Goal: Transaction & Acquisition: Download file/media

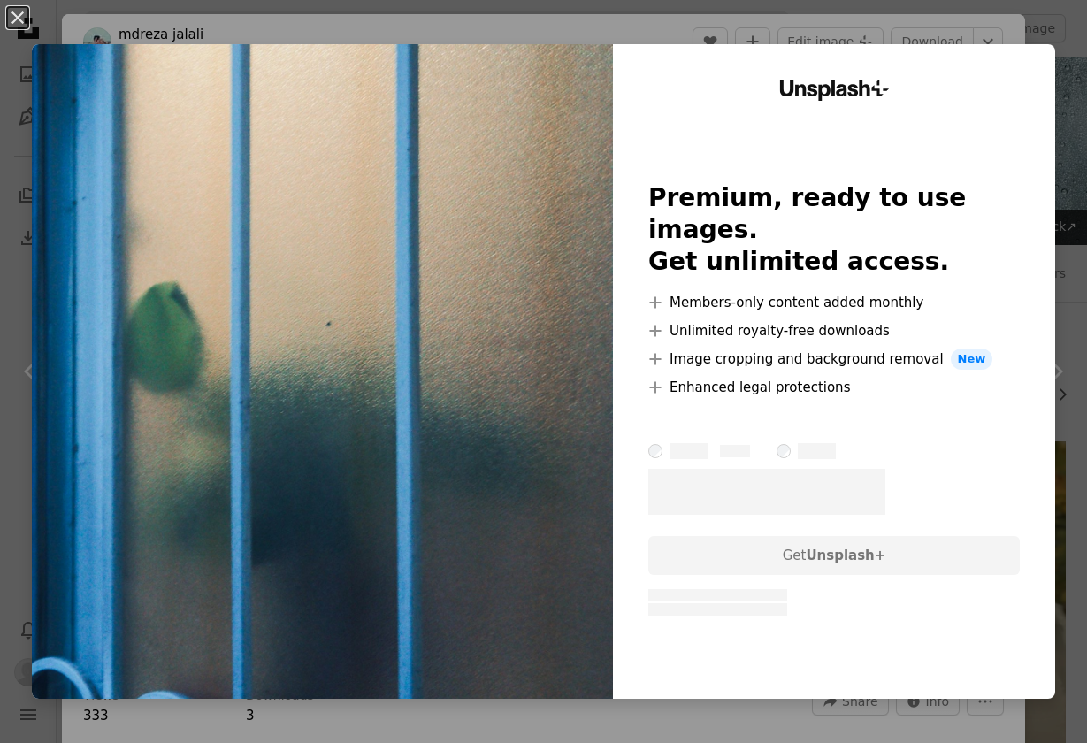
scroll to position [1670, 0]
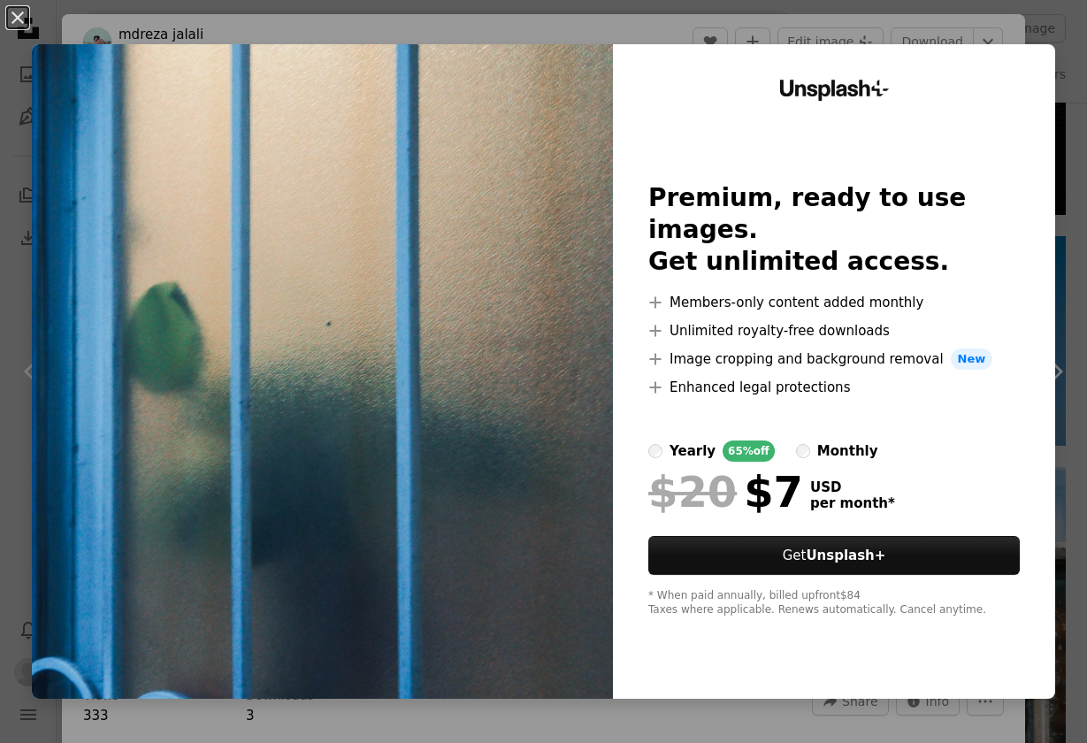
click at [691, 61] on div "Unsplash+ Premium, ready to use images. Get unlimited access. A plus sign Membe…" at bounding box center [834, 371] width 442 height 654
click at [621, 21] on div "An X shape Unsplash+ Premium, ready to use images. Get unlimited access. A plus…" at bounding box center [543, 371] width 1087 height 743
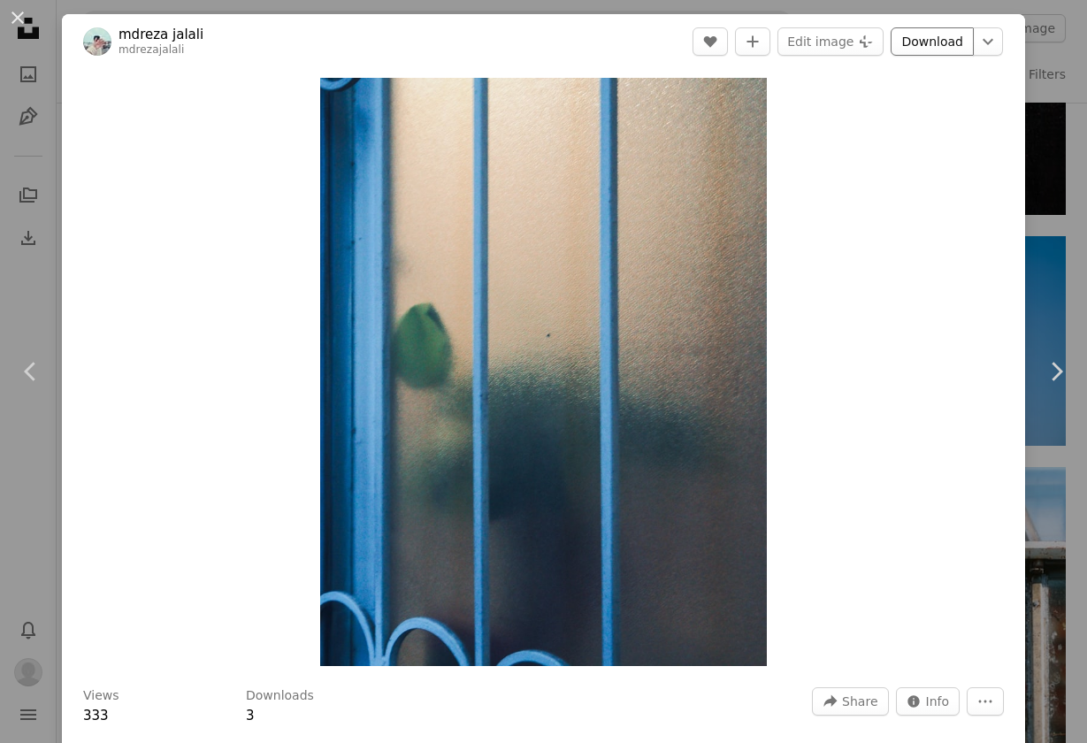
click at [917, 41] on link "Download" at bounding box center [931, 41] width 83 height 28
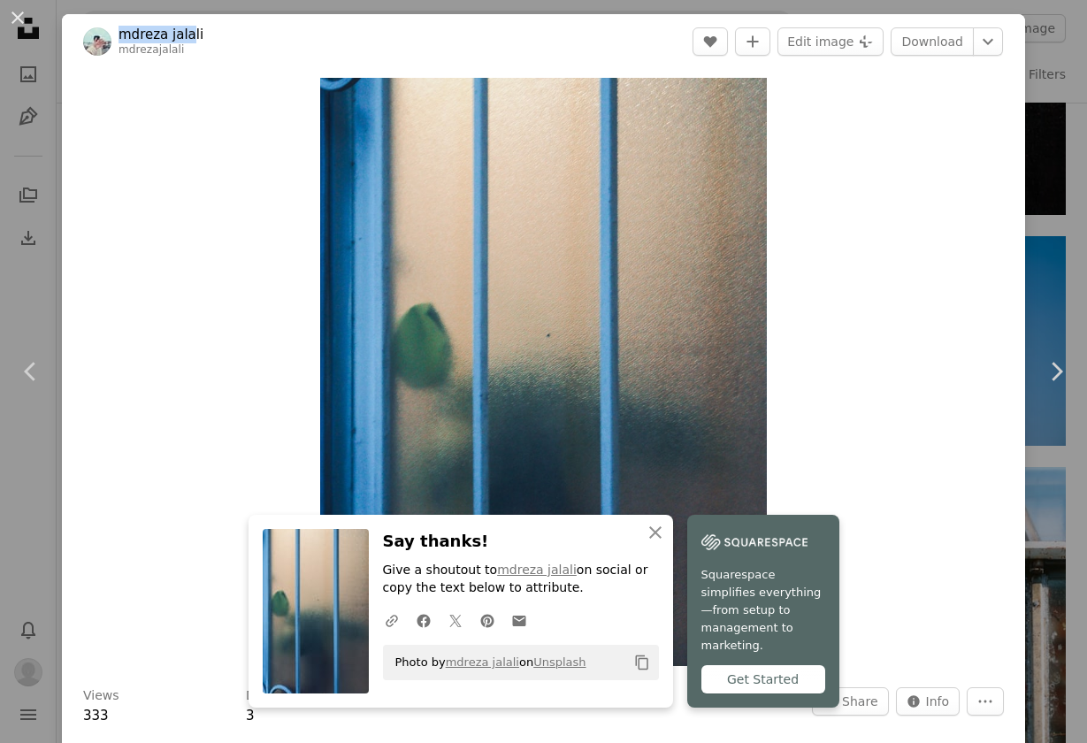
drag, startPoint x: 217, startPoint y: 21, endPoint x: 186, endPoint y: 36, distance: 35.2
click at [186, 36] on header "mdreza [PERSON_NAME] mdrezajalali A heart A plus sign Edit image Plus sign for …" at bounding box center [543, 41] width 963 height 55
click at [215, 39] on header "mdreza [PERSON_NAME] mdrezajalali A heart A plus sign Edit image Plus sign for …" at bounding box center [543, 41] width 963 height 55
drag, startPoint x: 215, startPoint y: 39, endPoint x: 122, endPoint y: 40, distance: 92.8
click at [122, 40] on header "mdreza [PERSON_NAME] mdrezajalali A heart A plus sign Edit image Plus sign for …" at bounding box center [543, 41] width 963 height 55
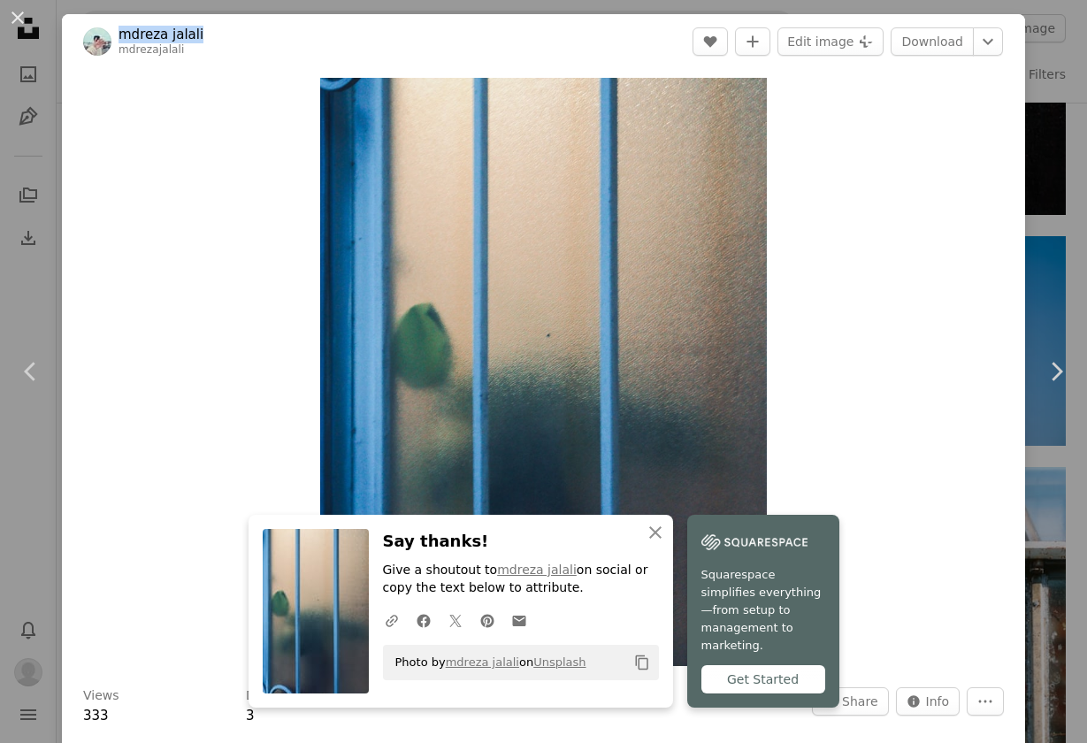
copy link "mdreza jalali"
